Goal: Transaction & Acquisition: Purchase product/service

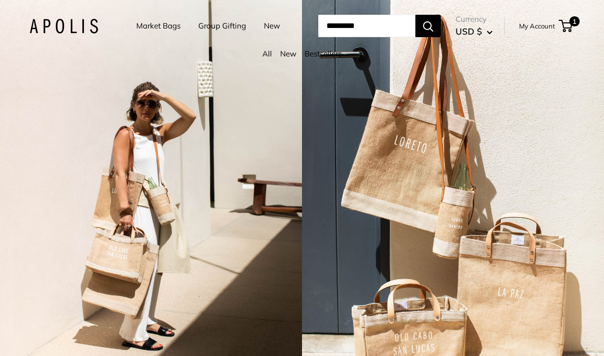
click at [155, 26] on link "Market Bags" at bounding box center [158, 26] width 44 height 14
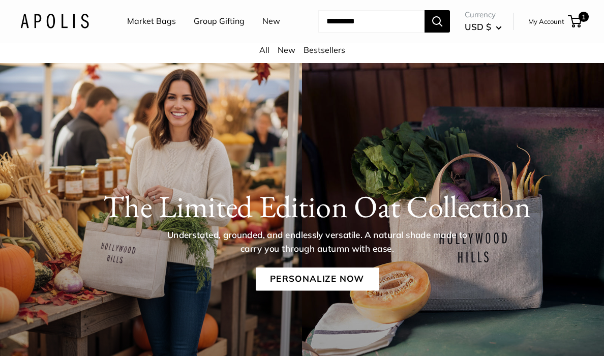
click at [162, 22] on link "Market Bags" at bounding box center [151, 21] width 49 height 15
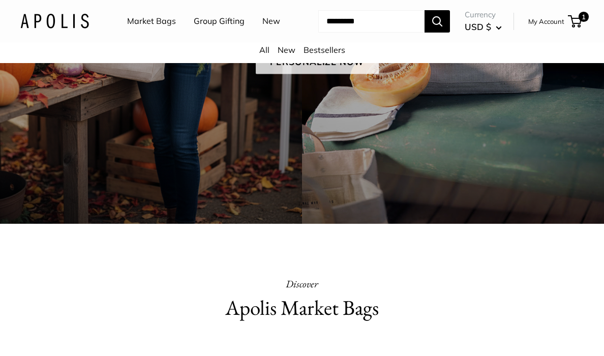
scroll to position [226, 0]
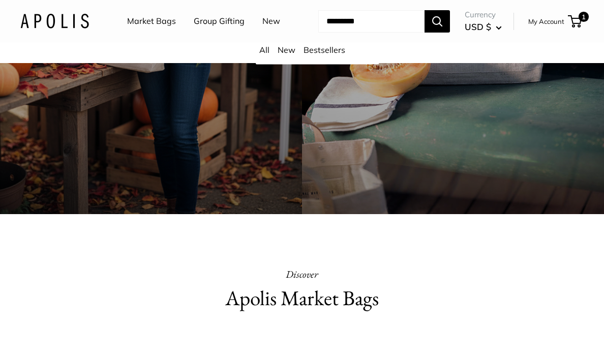
click at [156, 21] on link "Market Bags" at bounding box center [151, 21] width 49 height 15
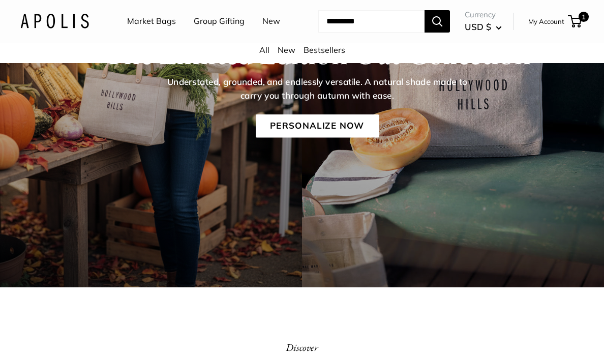
scroll to position [147, 0]
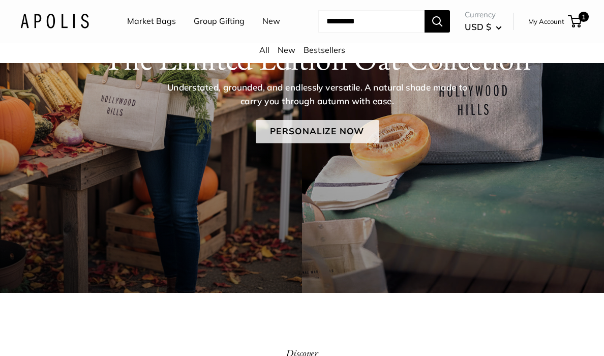
click at [324, 135] on link "Personalize Now" at bounding box center [317, 131] width 123 height 23
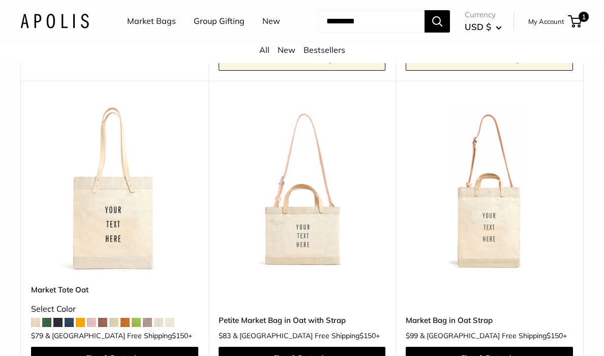
scroll to position [431, 0]
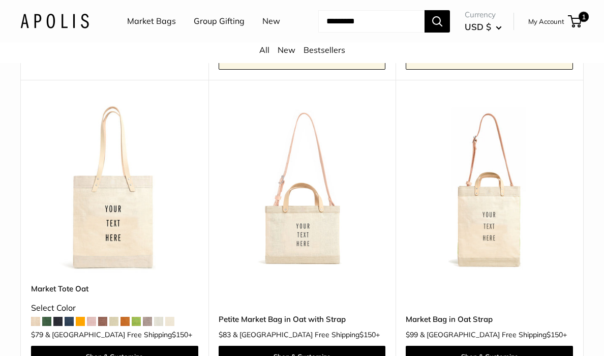
click at [0, 0] on img at bounding box center [0, 0] width 0 height 0
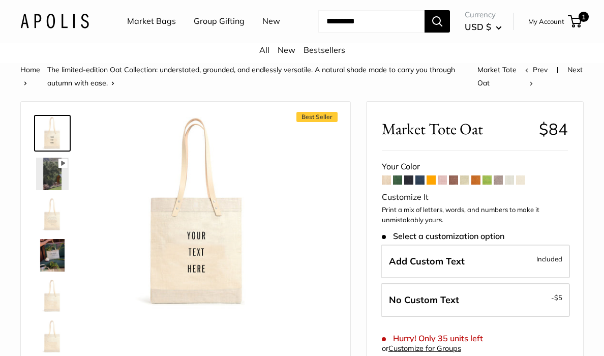
click at [386, 181] on span at bounding box center [386, 179] width 9 height 9
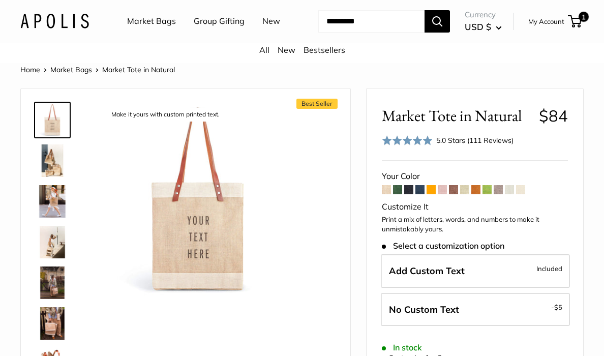
scroll to position [26, 0]
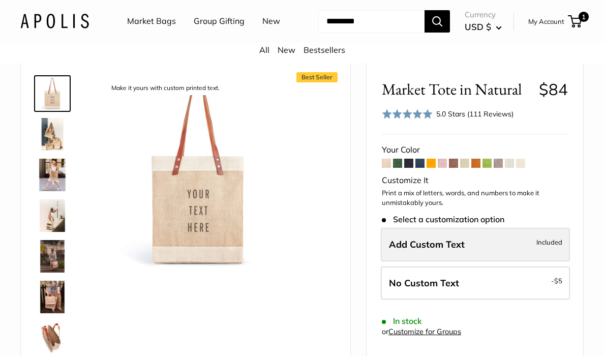
click at [440, 249] on span "Add Custom Text" at bounding box center [427, 244] width 76 height 12
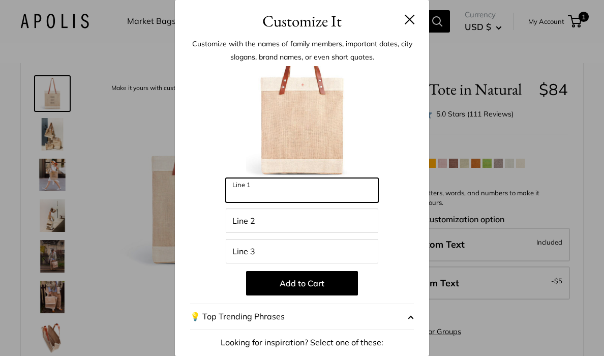
click at [321, 190] on input "Line 1" at bounding box center [302, 190] width 152 height 24
type input "********"
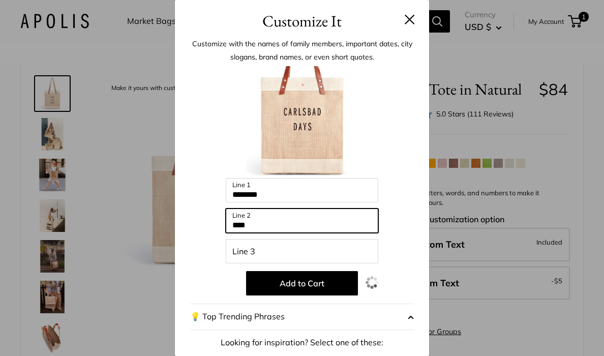
type input "****"
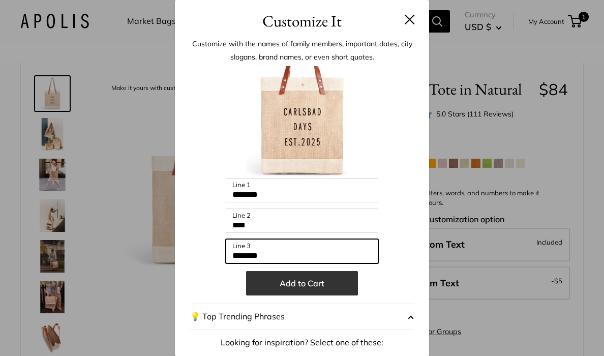
type input "********"
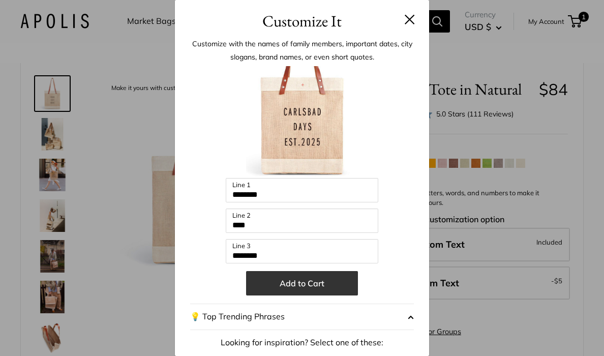
click at [256, 284] on button "Add to Cart" at bounding box center [302, 283] width 112 height 24
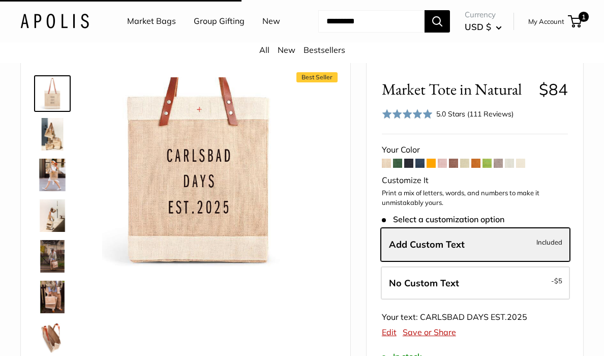
scroll to position [0, 0]
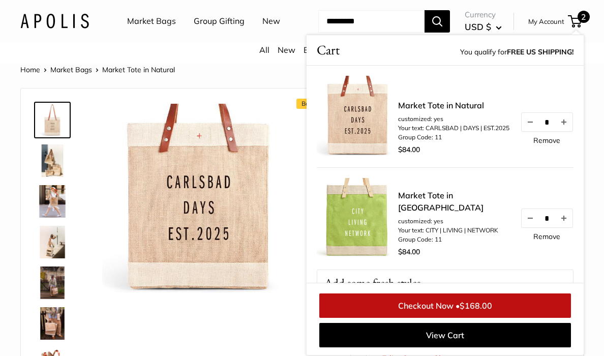
click at [594, 53] on div "All New Bestsellers" at bounding box center [302, 53] width 604 height 20
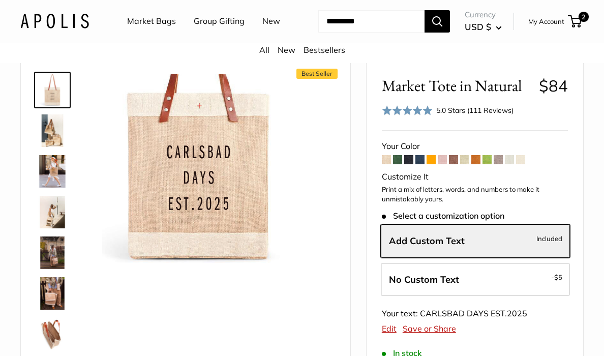
scroll to position [22, 0]
